Goal: Task Accomplishment & Management: Manage account settings

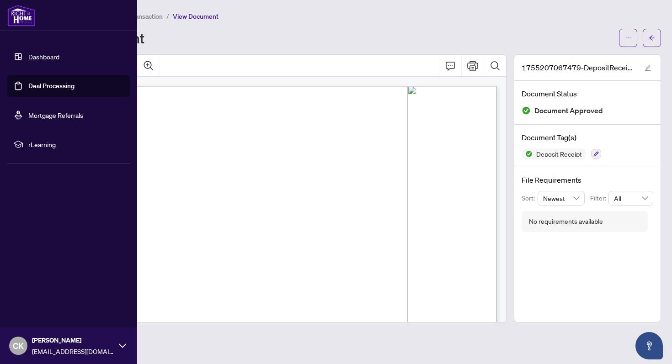
click at [48, 85] on link "Deal Processing" at bounding box center [51, 86] width 46 height 8
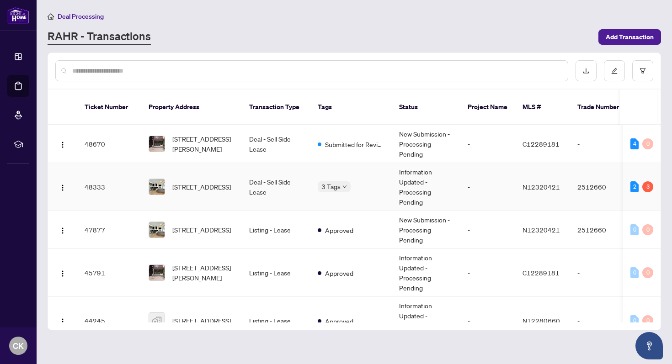
click at [644, 181] on div "3" at bounding box center [647, 186] width 11 height 11
click at [638, 181] on div "2 3" at bounding box center [641, 186] width 23 height 11
click at [253, 180] on td "Deal - Sell Side Lease" at bounding box center [276, 187] width 69 height 48
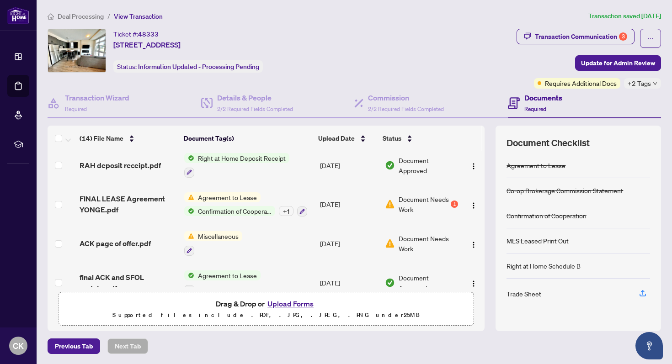
scroll to position [169, 0]
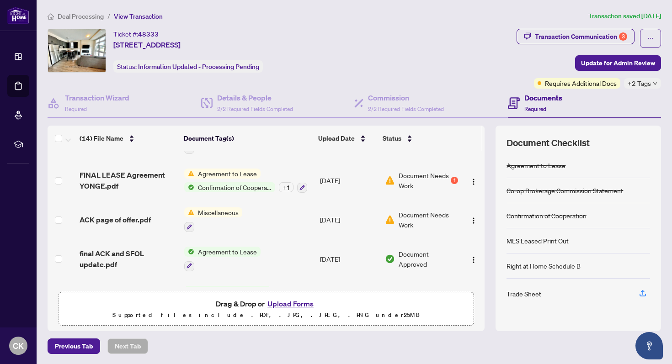
click at [434, 177] on span "Document Needs Work" at bounding box center [424, 180] width 51 height 20
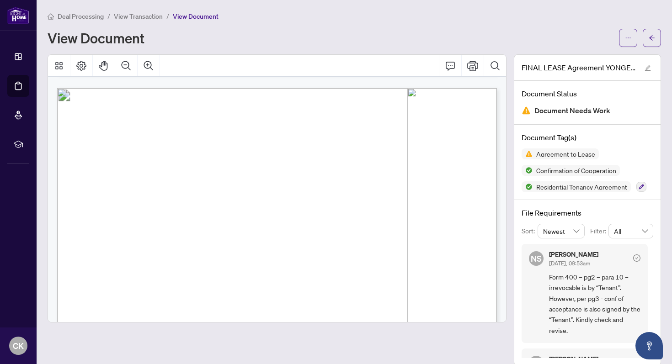
scroll to position [578, 0]
